Goal: Navigation & Orientation: Find specific page/section

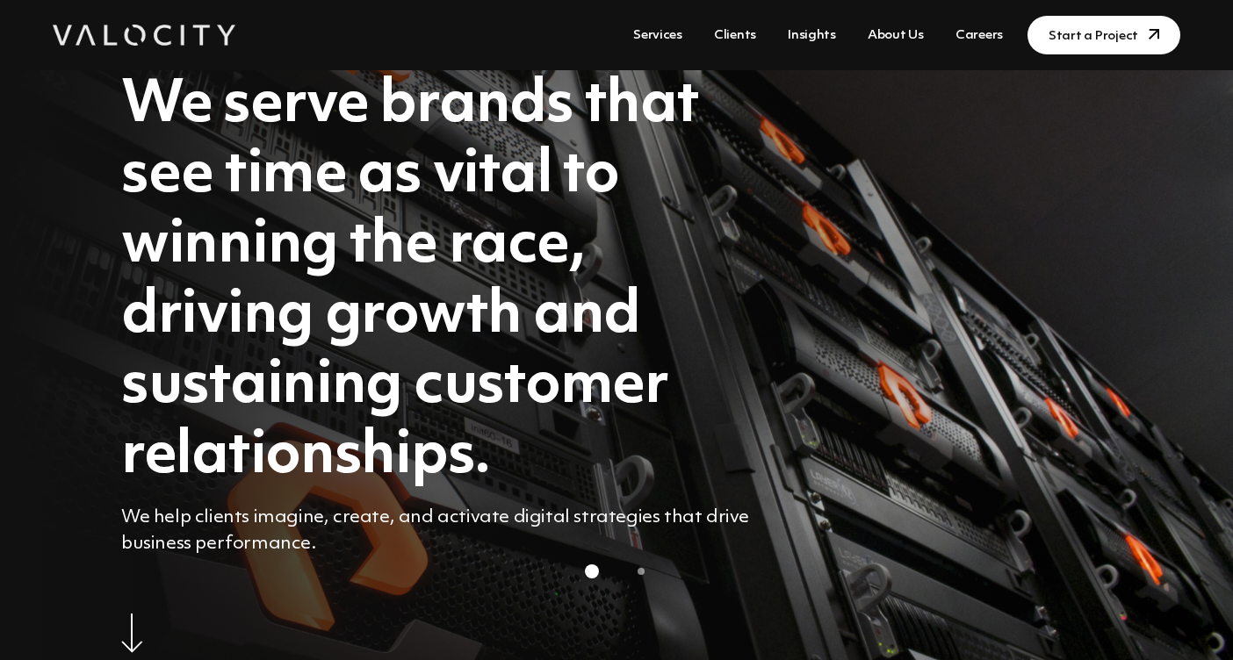
click at [904, 34] on link "About Us" at bounding box center [895, 35] width 70 height 32
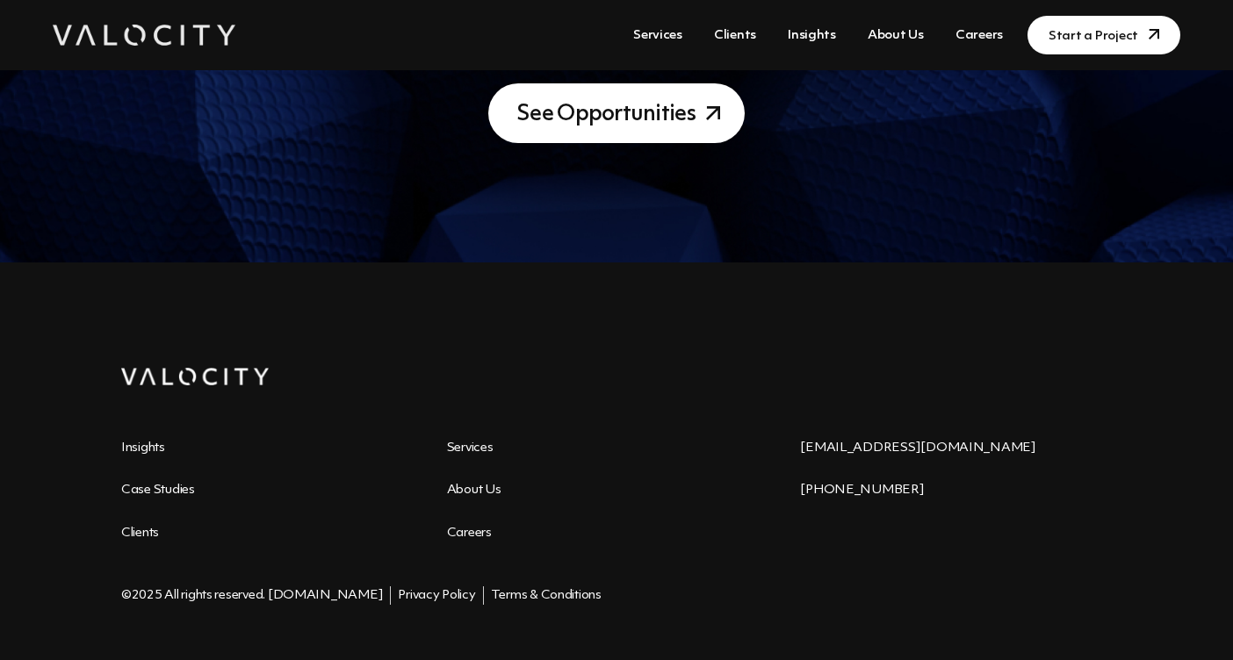
scroll to position [2213, 0]
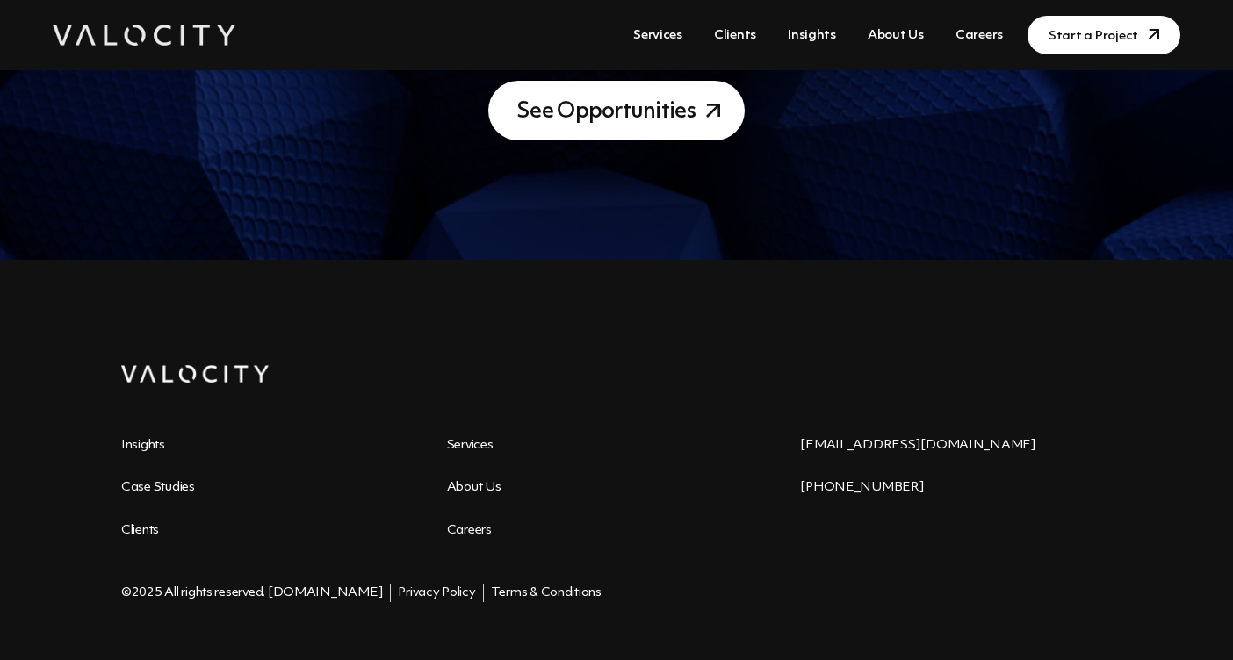
click at [493, 493] on link "About Us" at bounding box center [474, 487] width 54 height 13
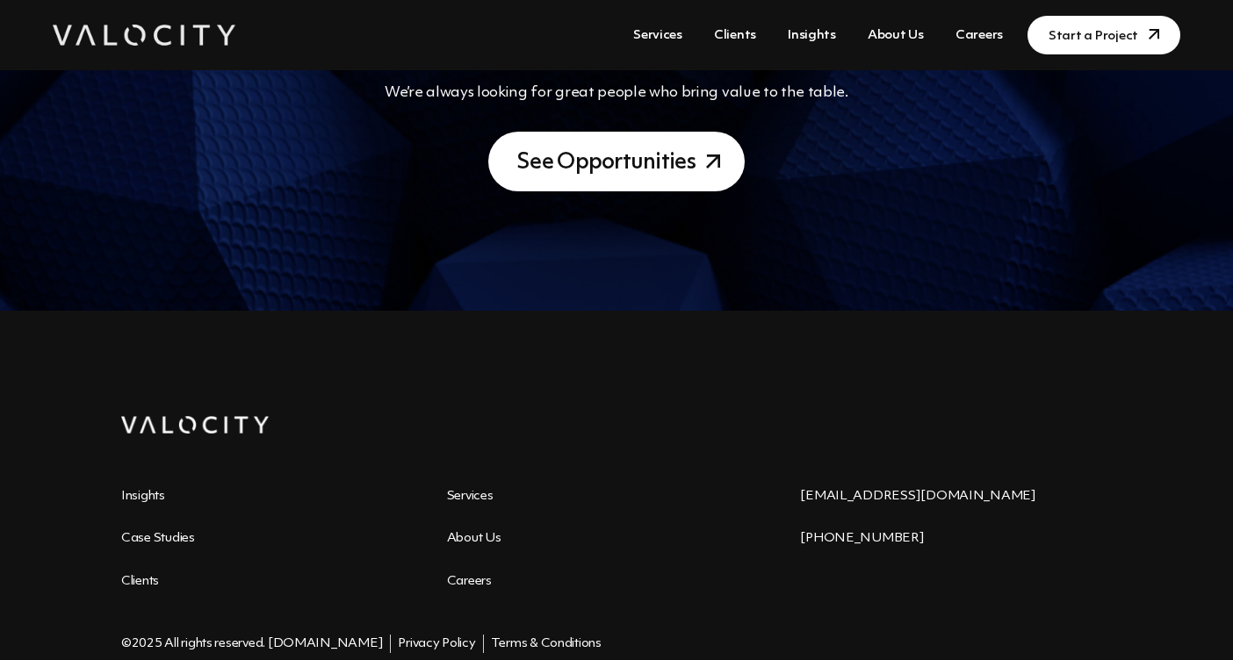
scroll to position [2165, 0]
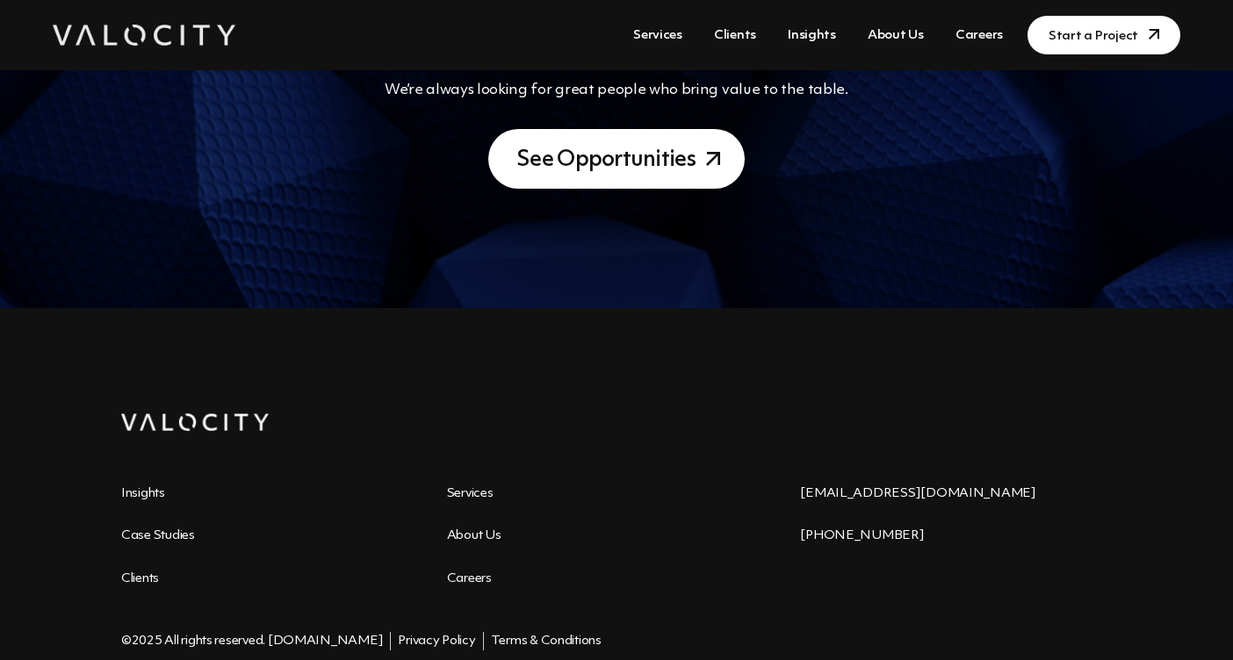
click at [151, 576] on link "Clients" at bounding box center [140, 578] width 38 height 13
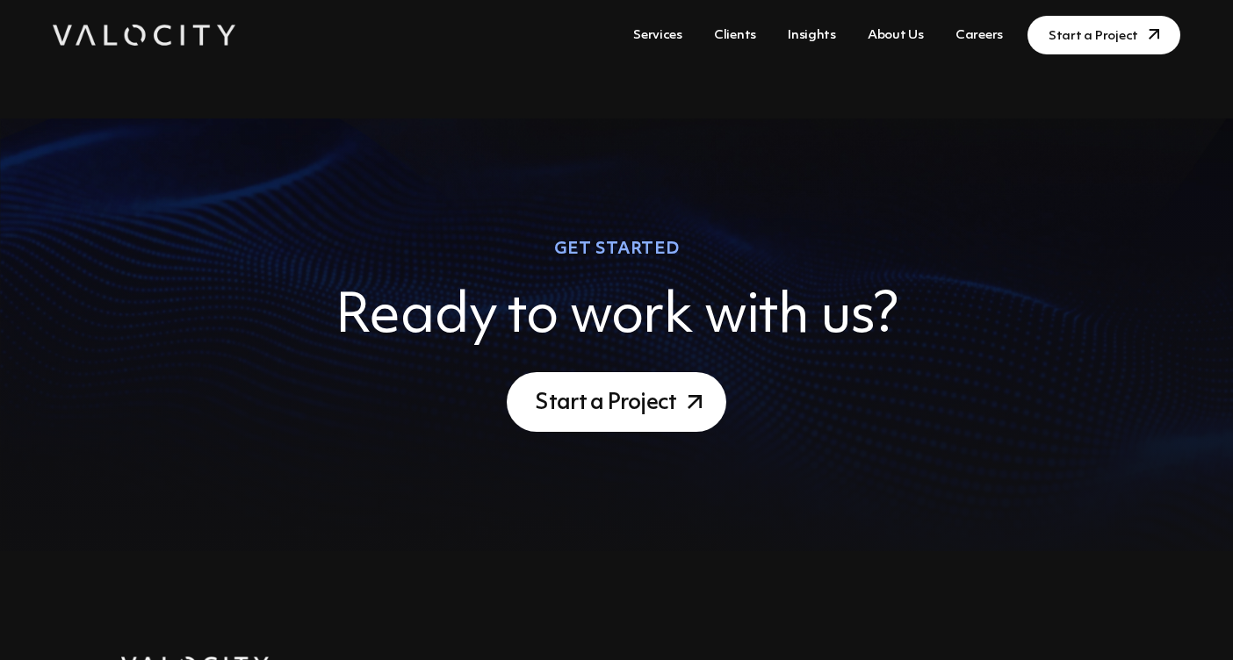
scroll to position [1391, 0]
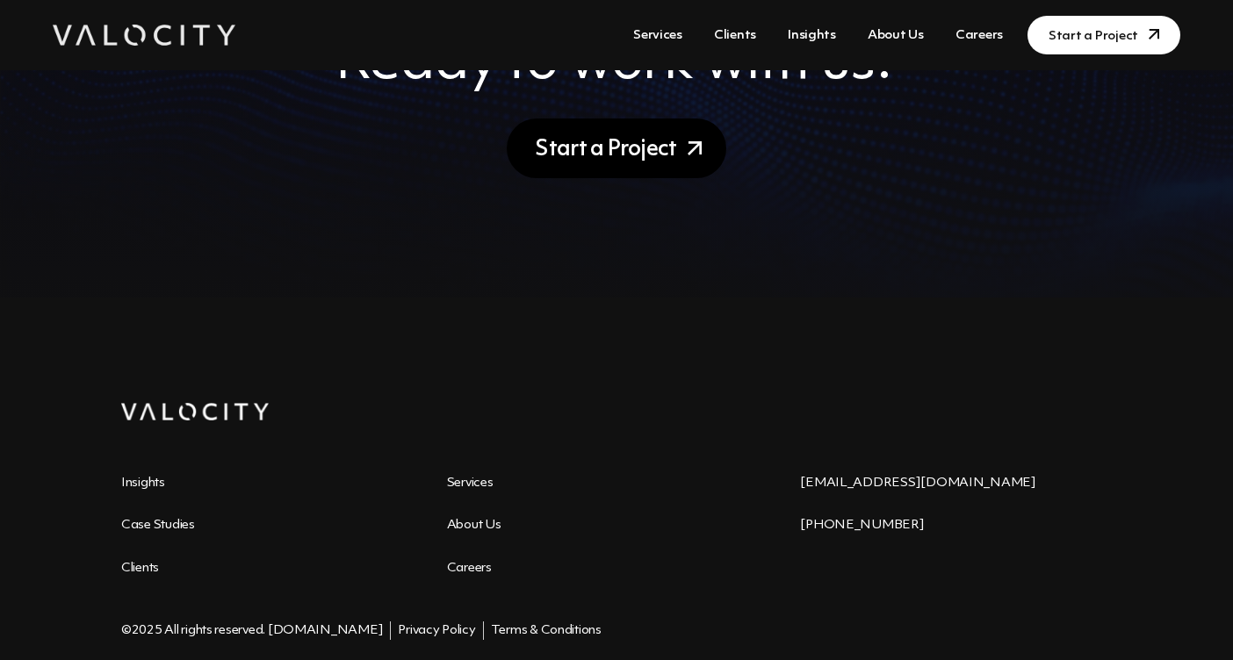
click at [623, 161] on link "Start a Project" at bounding box center [616, 149] width 219 height 60
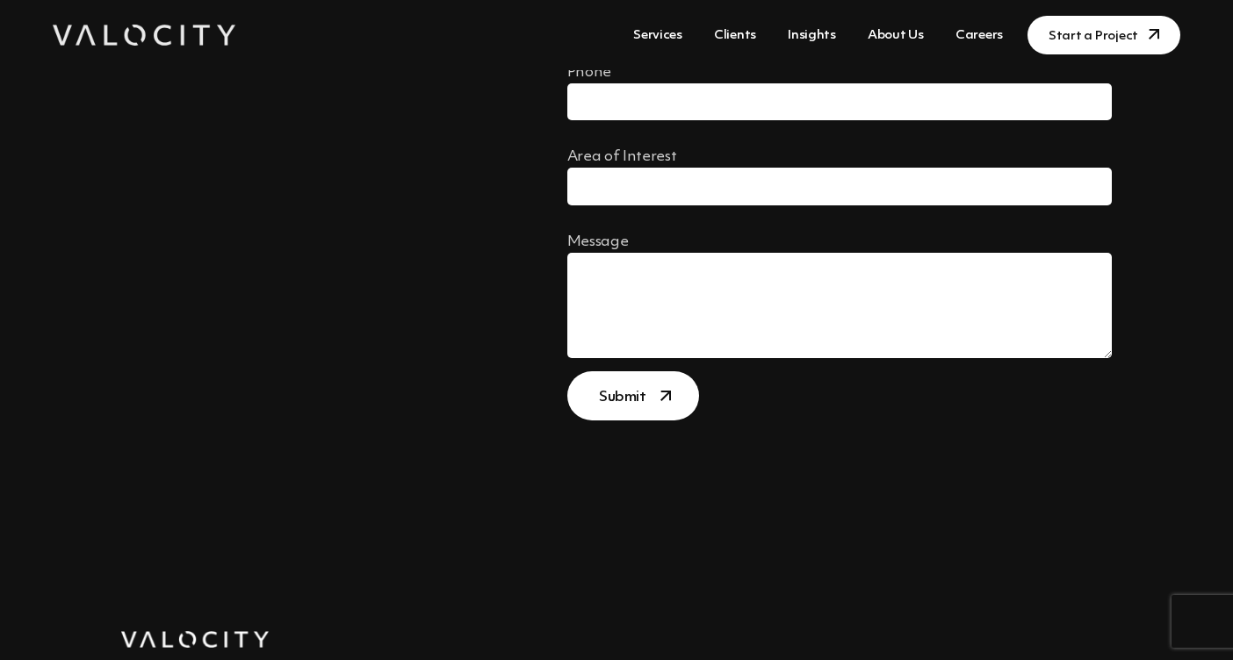
scroll to position [636, 0]
